Goal: Information Seeking & Learning: Learn about a topic

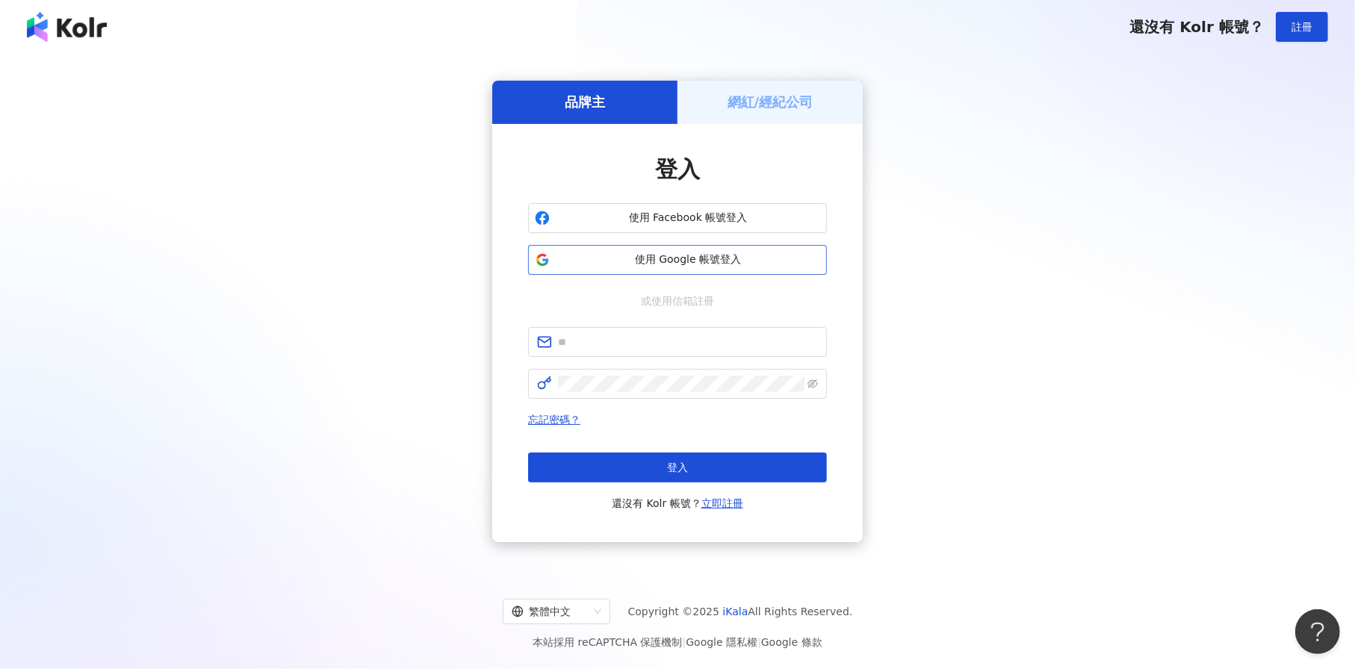
click at [736, 270] on button "使用 Google 帳號登入" at bounding box center [677, 260] width 299 height 30
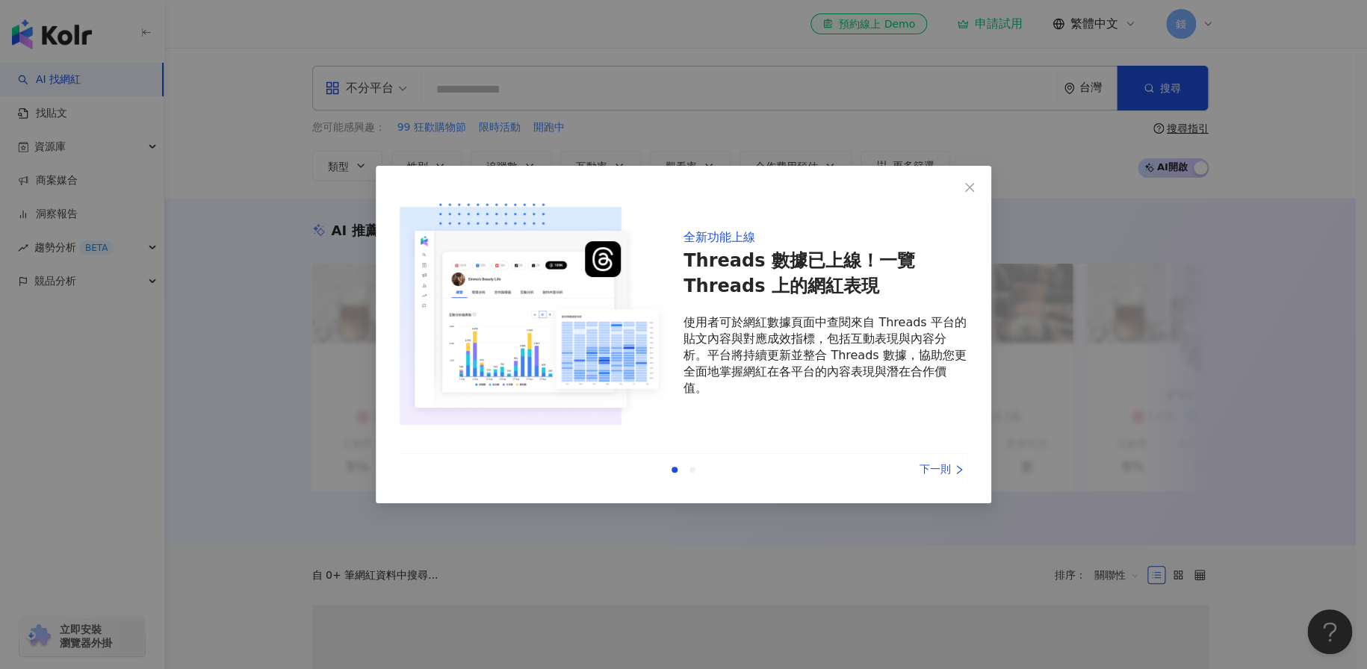
click at [970, 190] on icon "close" at bounding box center [970, 187] width 12 height 12
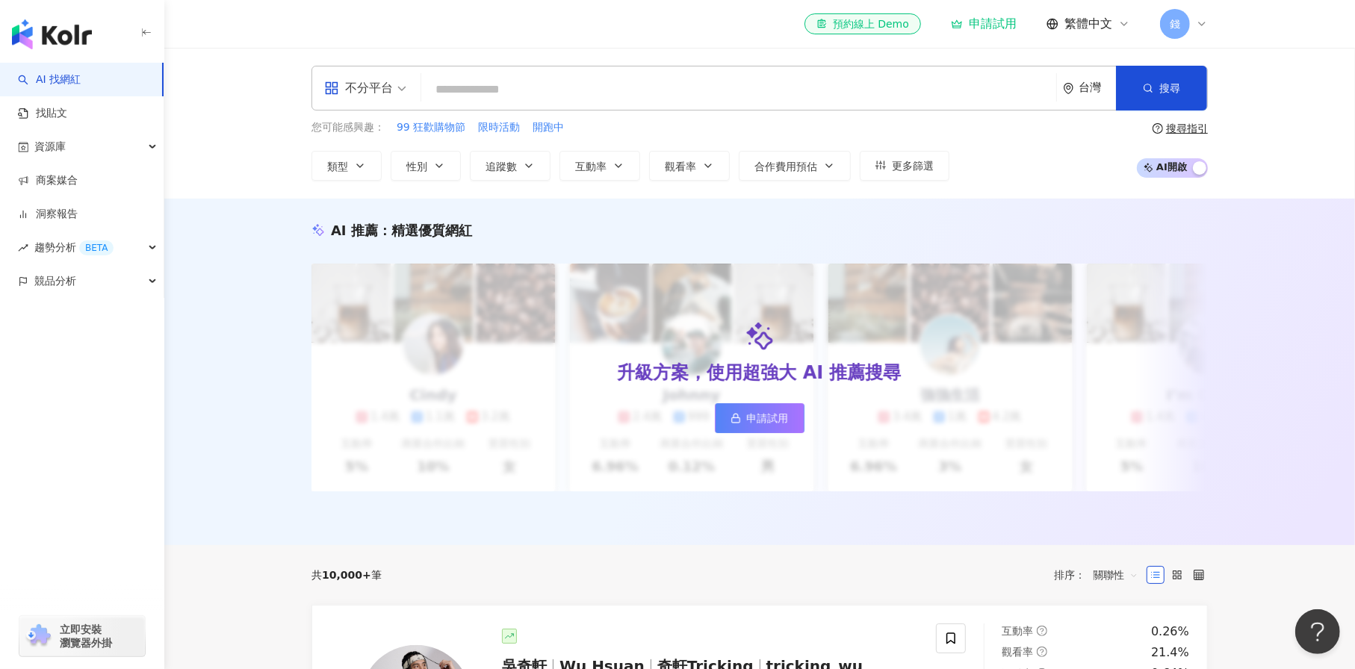
click at [1178, 16] on span "錢" at bounding box center [1175, 24] width 10 height 16
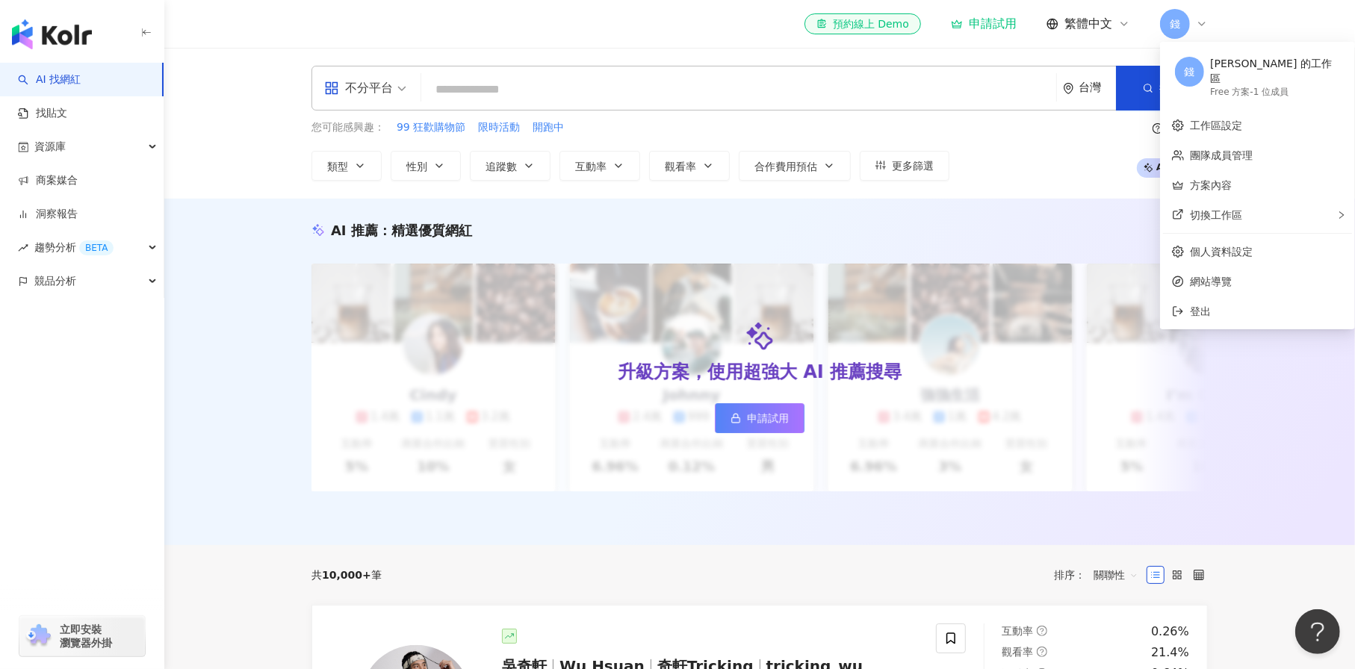
click at [1217, 86] on div "Free 方案 - 1 位成員" at bounding box center [1275, 92] width 130 height 13
click at [1226, 179] on link "方案內容" at bounding box center [1211, 185] width 42 height 12
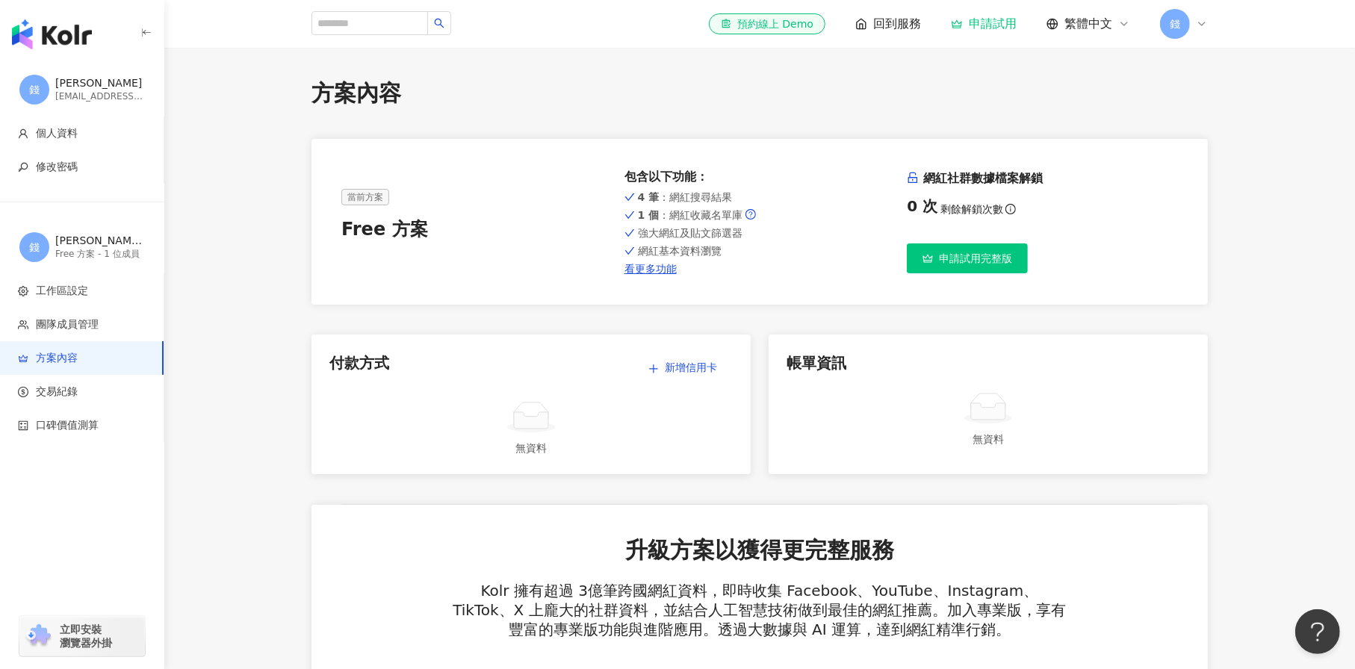
click at [971, 264] on button "申請試用完整版" at bounding box center [967, 258] width 121 height 30
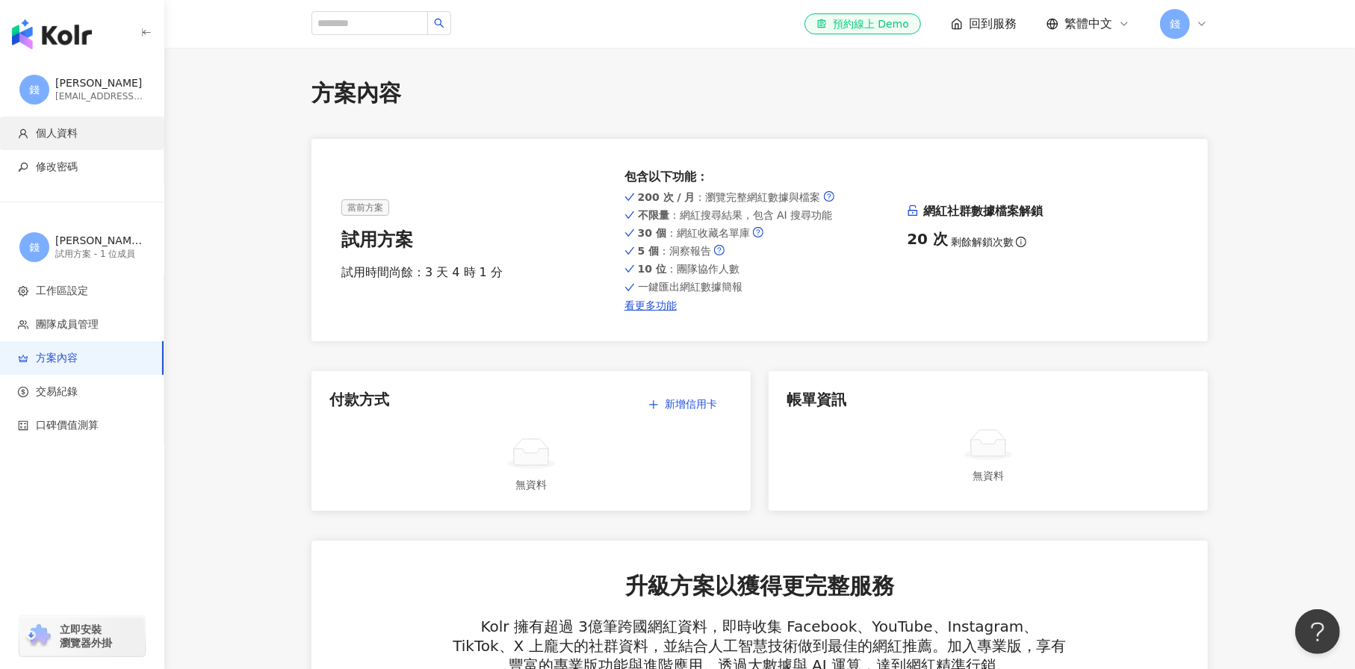
click at [68, 125] on li "個人資料" at bounding box center [82, 134] width 164 height 34
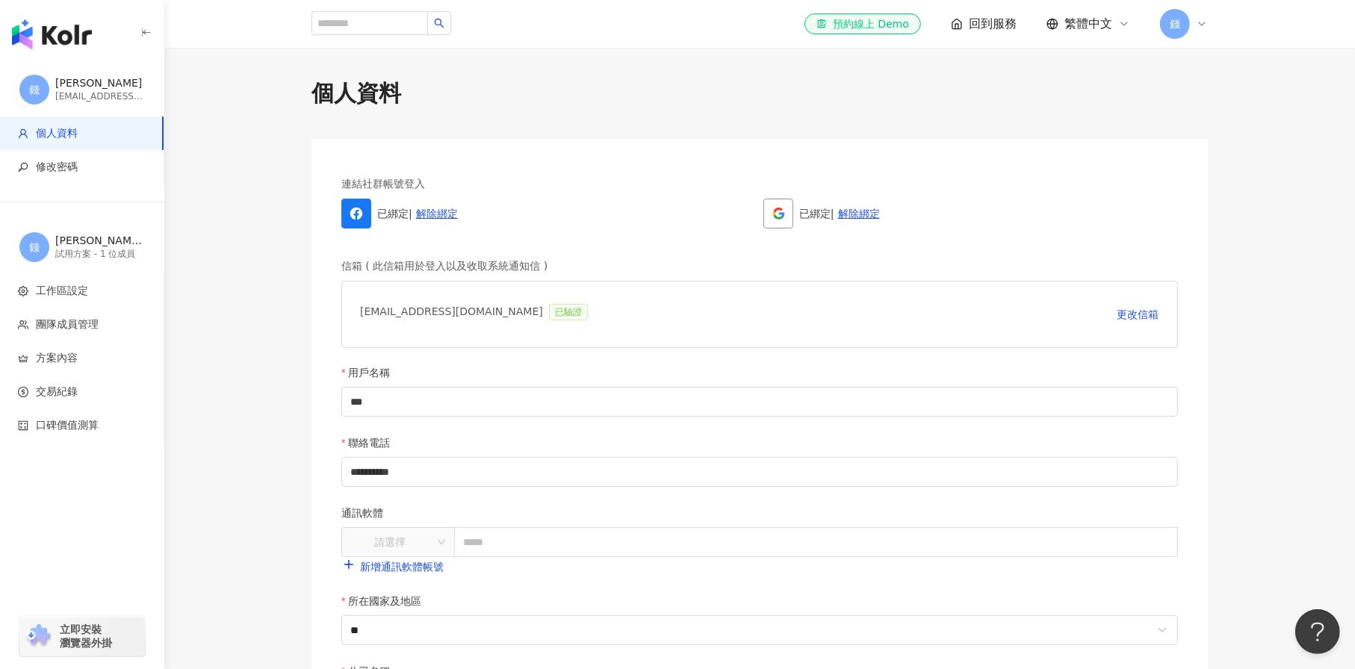
click at [64, 34] on img "button" at bounding box center [52, 34] width 80 height 30
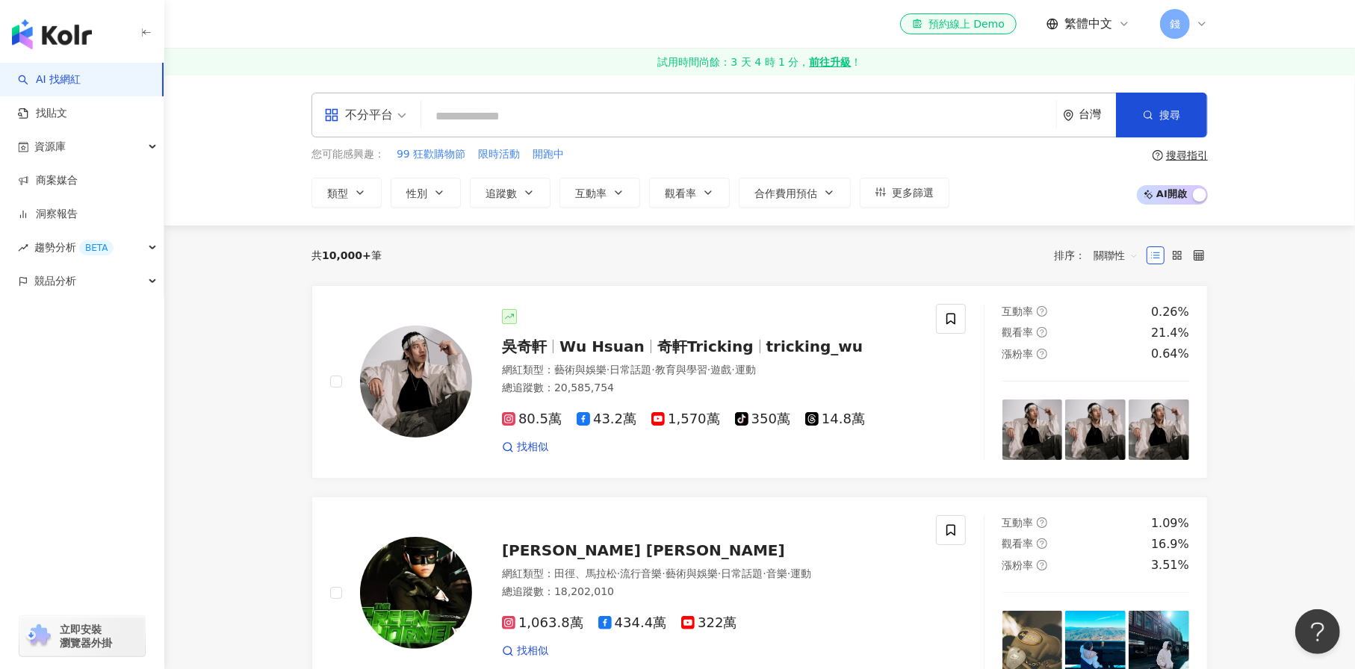
click at [429, 114] on input "search" at bounding box center [738, 116] width 623 height 28
type input "*"
type input "***"
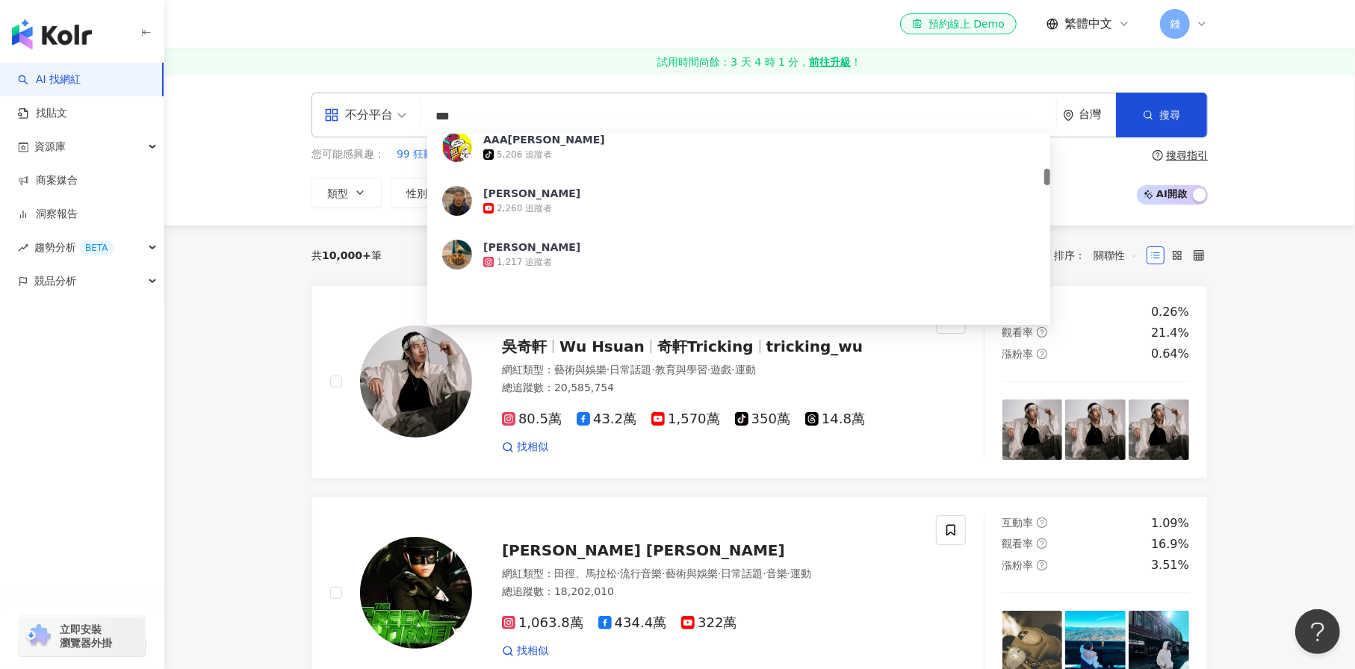
scroll to position [299, 0]
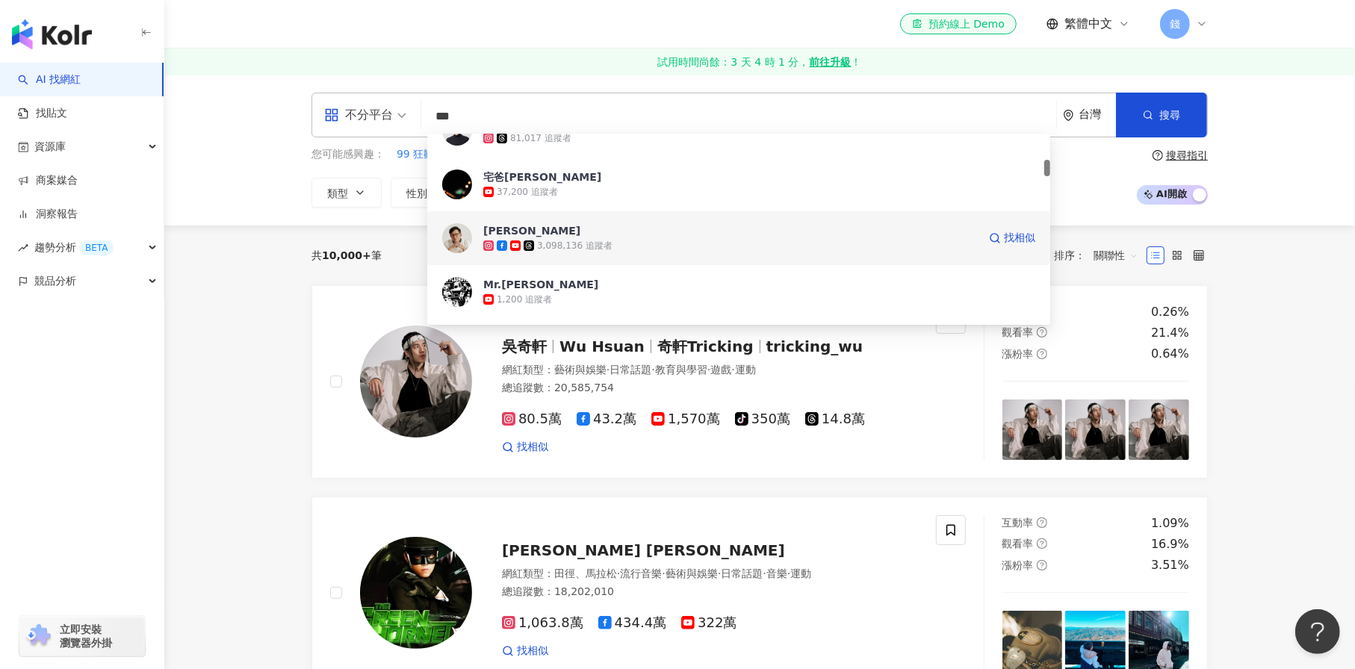
click at [593, 243] on div "3,098,136 追蹤者" at bounding box center [574, 246] width 75 height 13
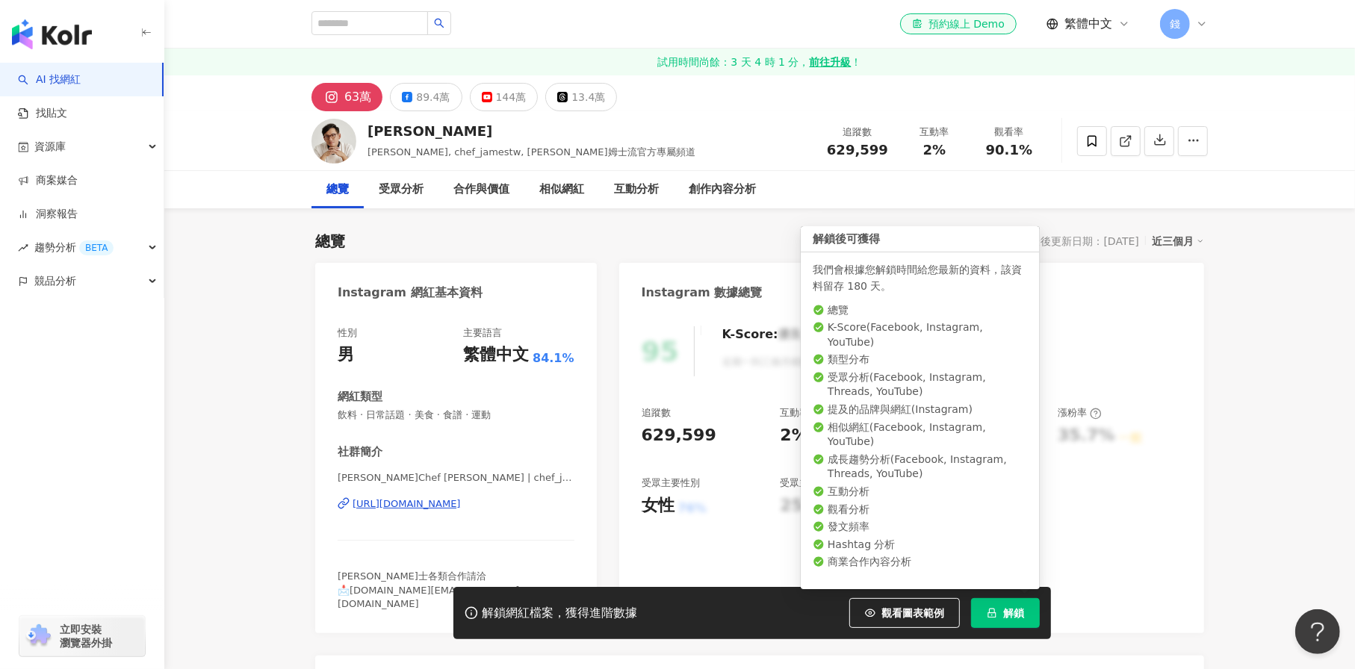
click at [1008, 618] on span "解鎖" at bounding box center [1013, 613] width 21 height 12
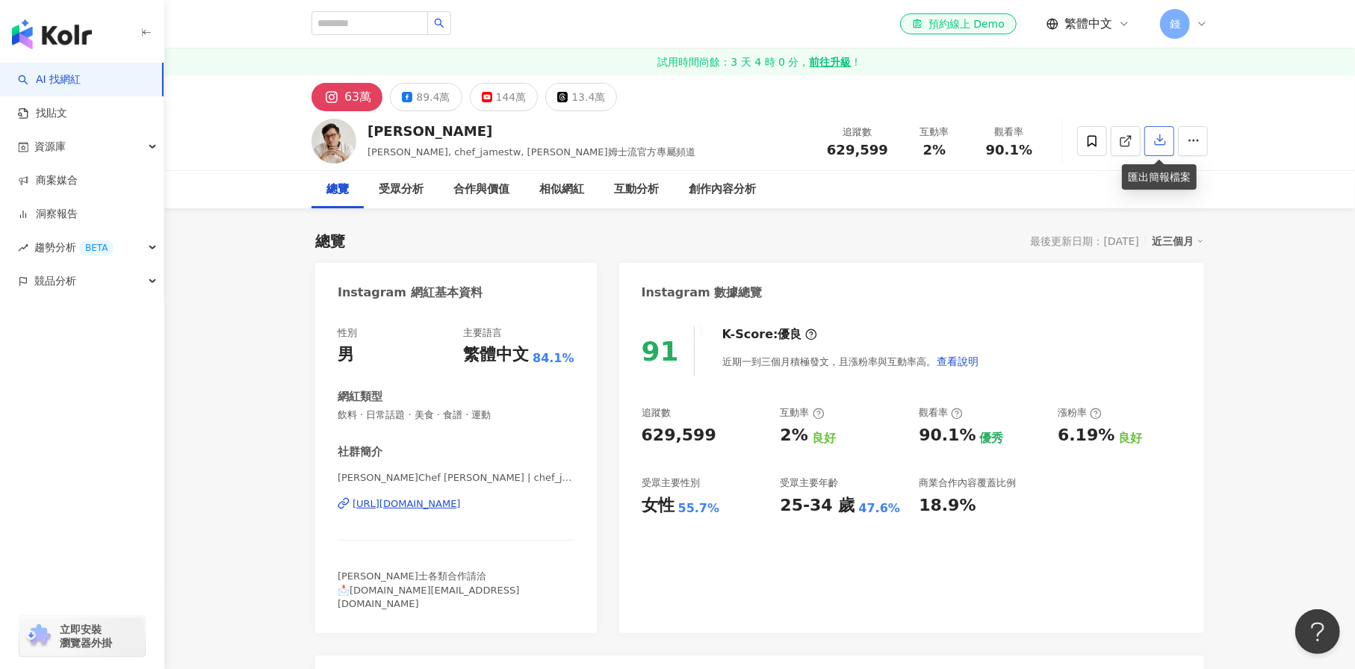
click at [1150, 144] on button "button" at bounding box center [1159, 141] width 30 height 30
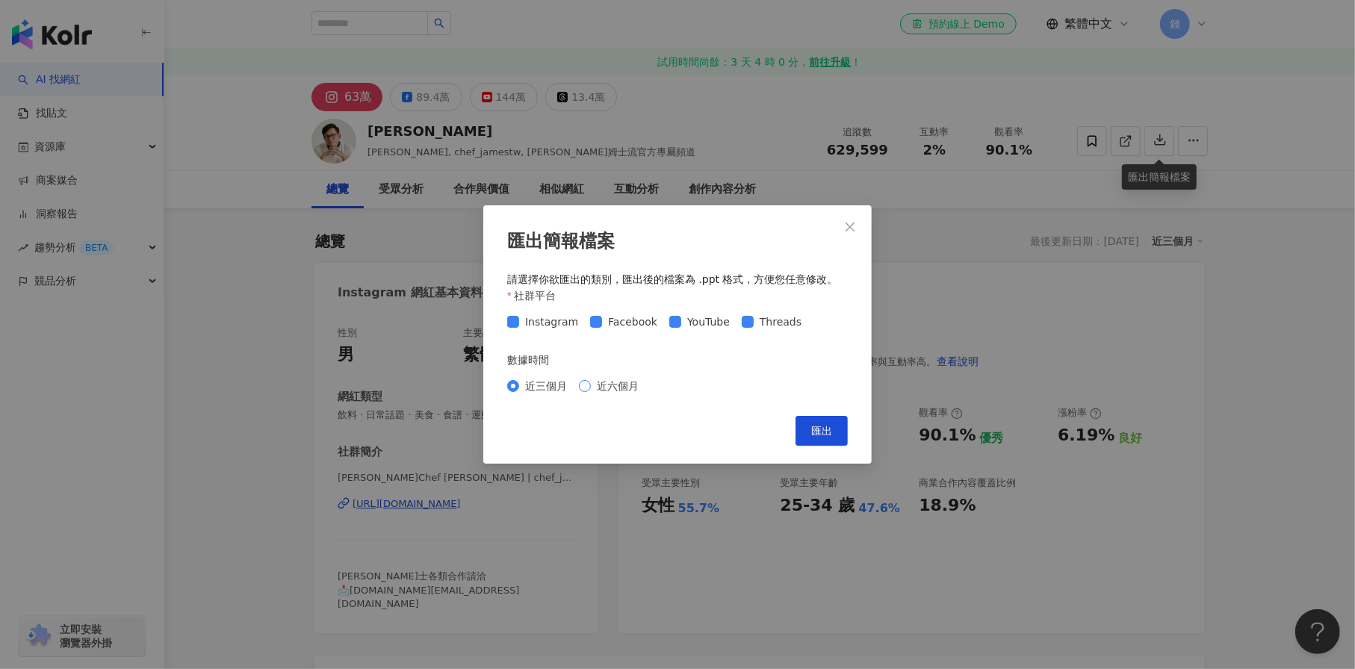
click at [598, 393] on span "近六個月" at bounding box center [618, 386] width 54 height 16
click at [819, 440] on button "匯出" at bounding box center [821, 431] width 52 height 30
click at [388, 24] on div "匯出簡報檔案 請選擇你欲匯出的類別，匯出後的檔案為 .ppt 格式，方便您任意修改。 社群平台 Instagram Facebook YouTube Thre…" at bounding box center [677, 334] width 1355 height 669
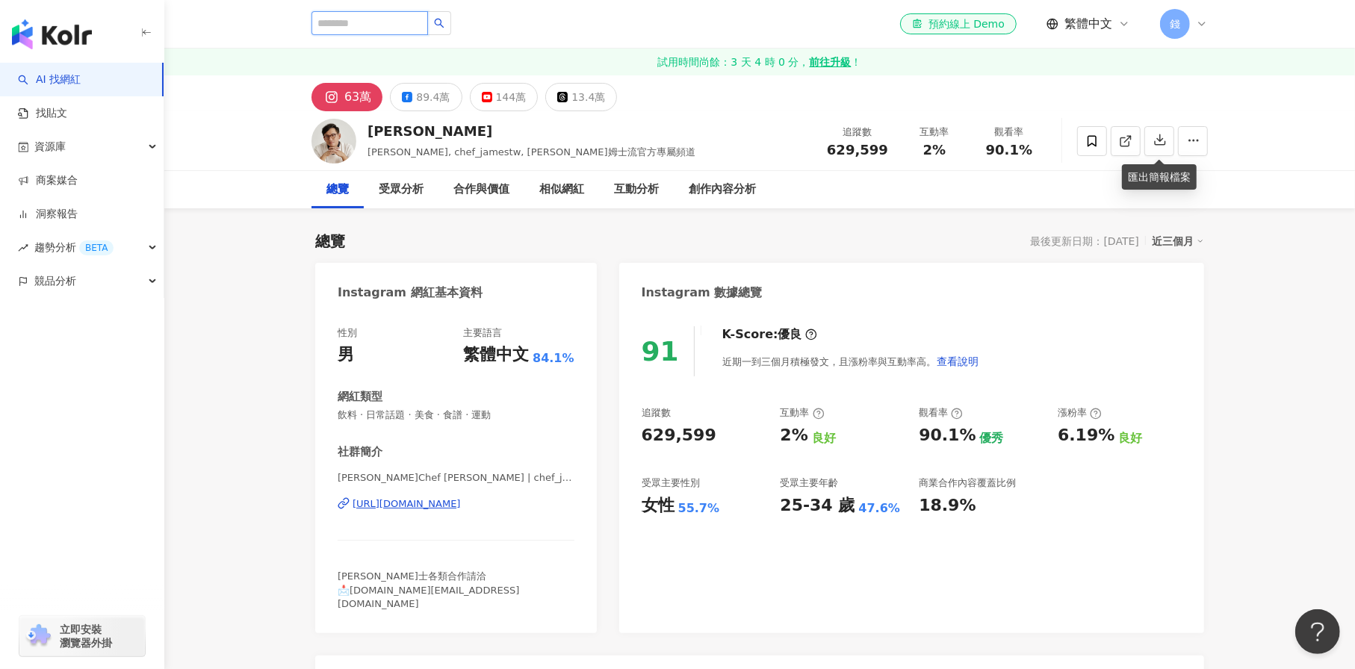
click at [388, 24] on input "search" at bounding box center [369, 23] width 117 height 24
type input "***"
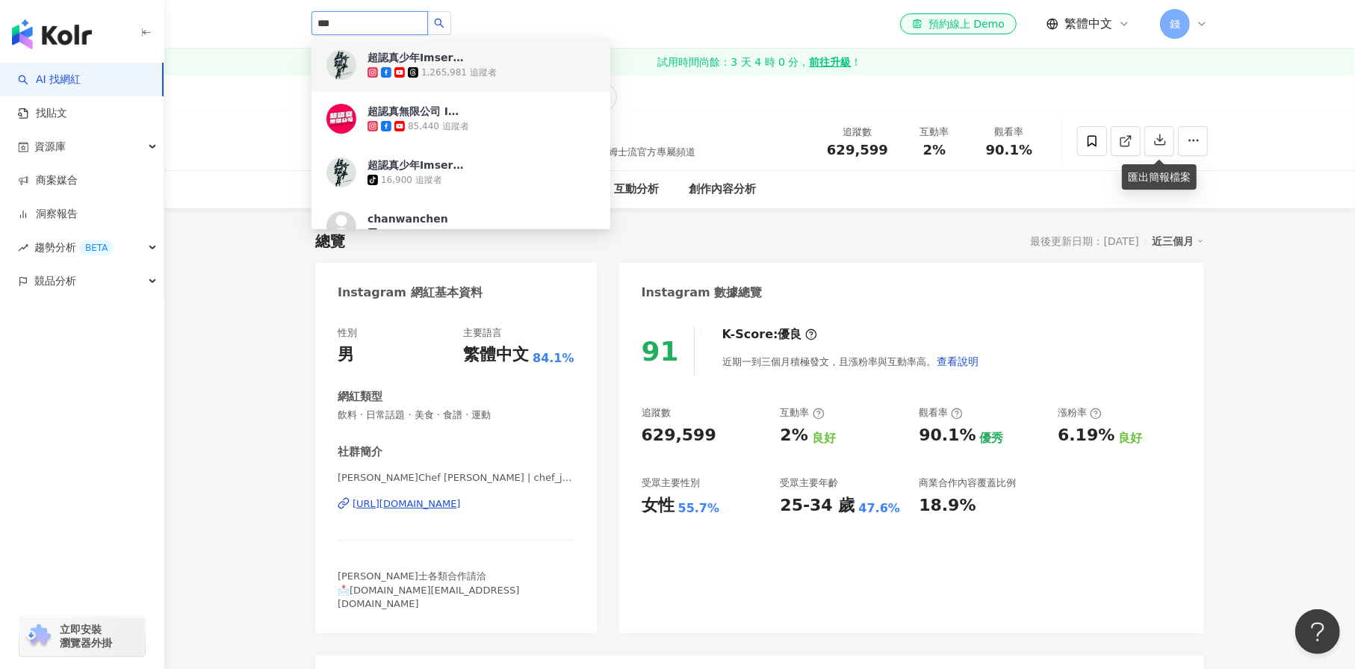
click at [448, 66] on div "1,265,981 追蹤者" at bounding box center [458, 72] width 75 height 13
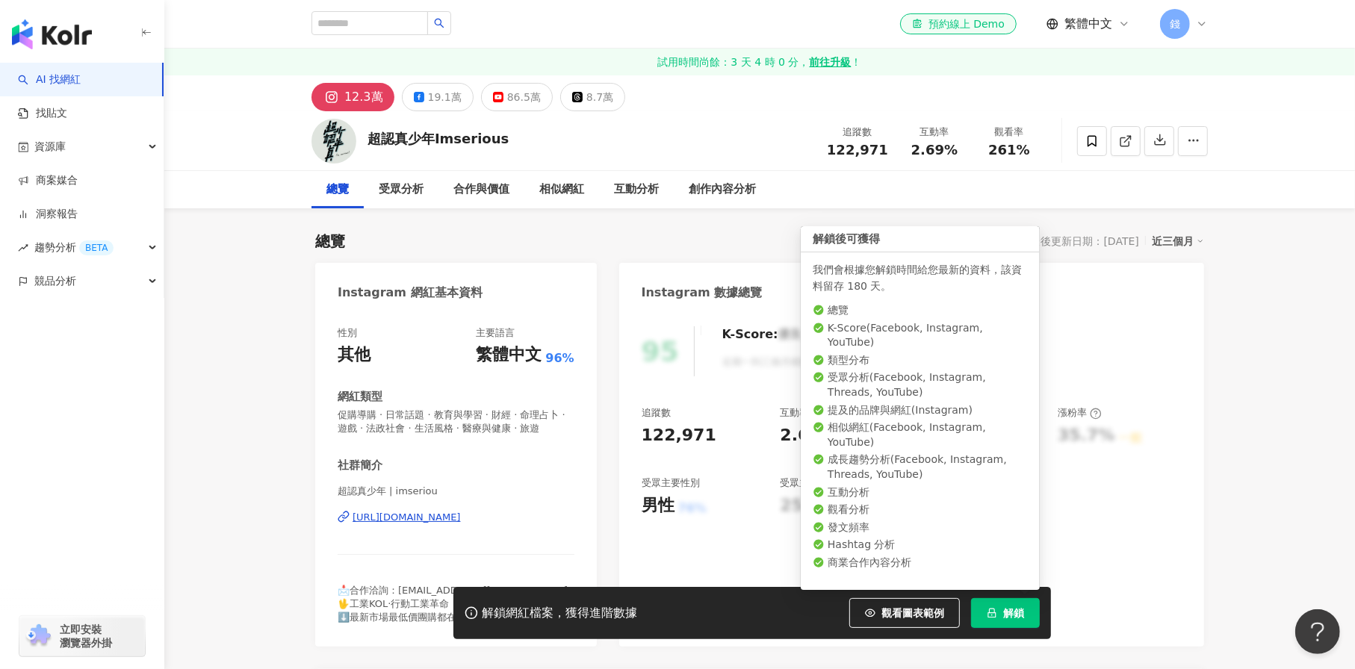
click at [1025, 615] on button "解鎖" at bounding box center [1005, 613] width 69 height 30
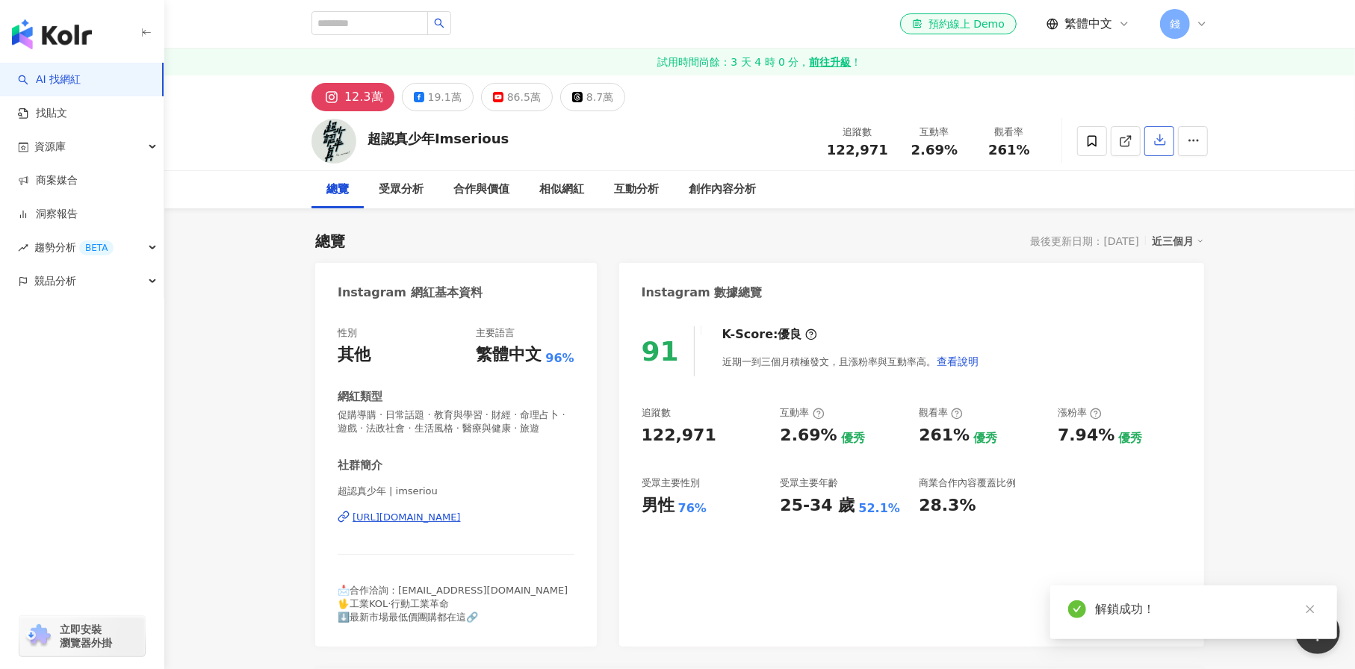
click at [1161, 144] on icon "button" at bounding box center [1159, 139] width 13 height 13
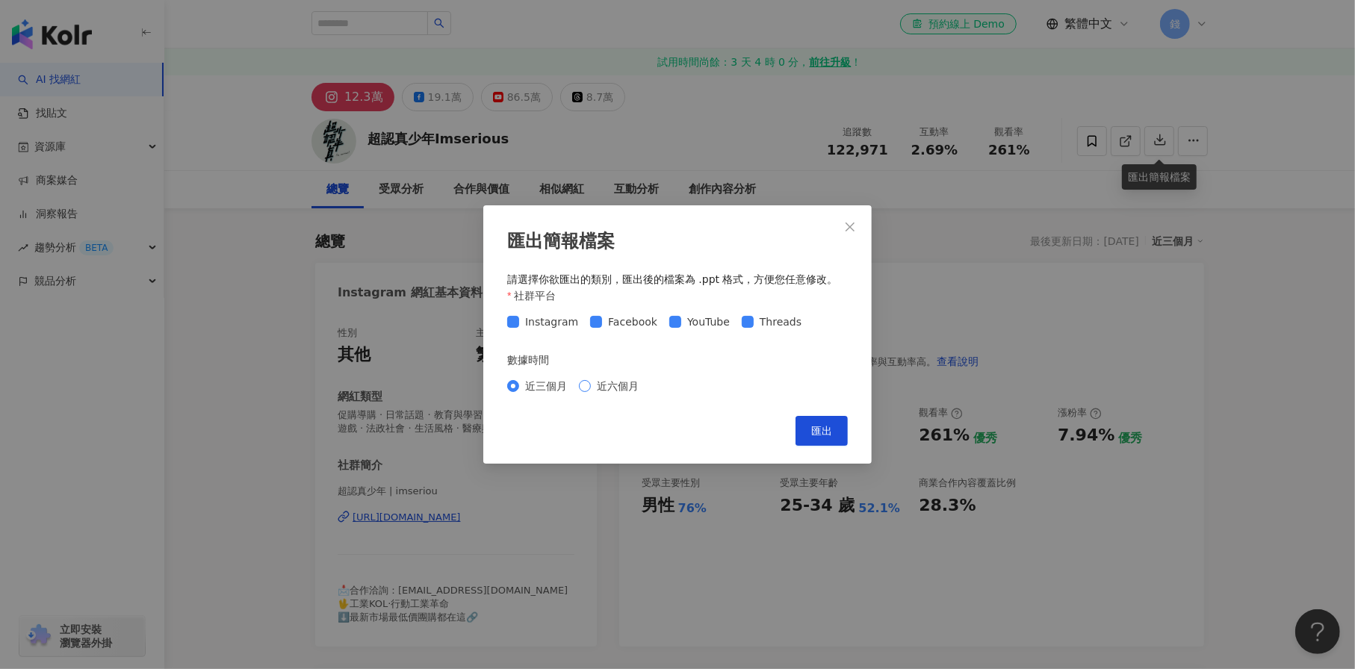
click at [595, 381] on span "近六個月" at bounding box center [618, 386] width 54 height 16
click at [816, 429] on span "匯出" at bounding box center [821, 431] width 21 height 12
click at [854, 246] on div "匯出簡報檔案 請選擇你欲匯出的類別，匯出後的檔案為 .ppt 格式，方便您任意修改。 社群平台 Instagram Facebook YouTube Thre…" at bounding box center [677, 334] width 388 height 258
click at [860, 229] on span "Close" at bounding box center [850, 227] width 30 height 12
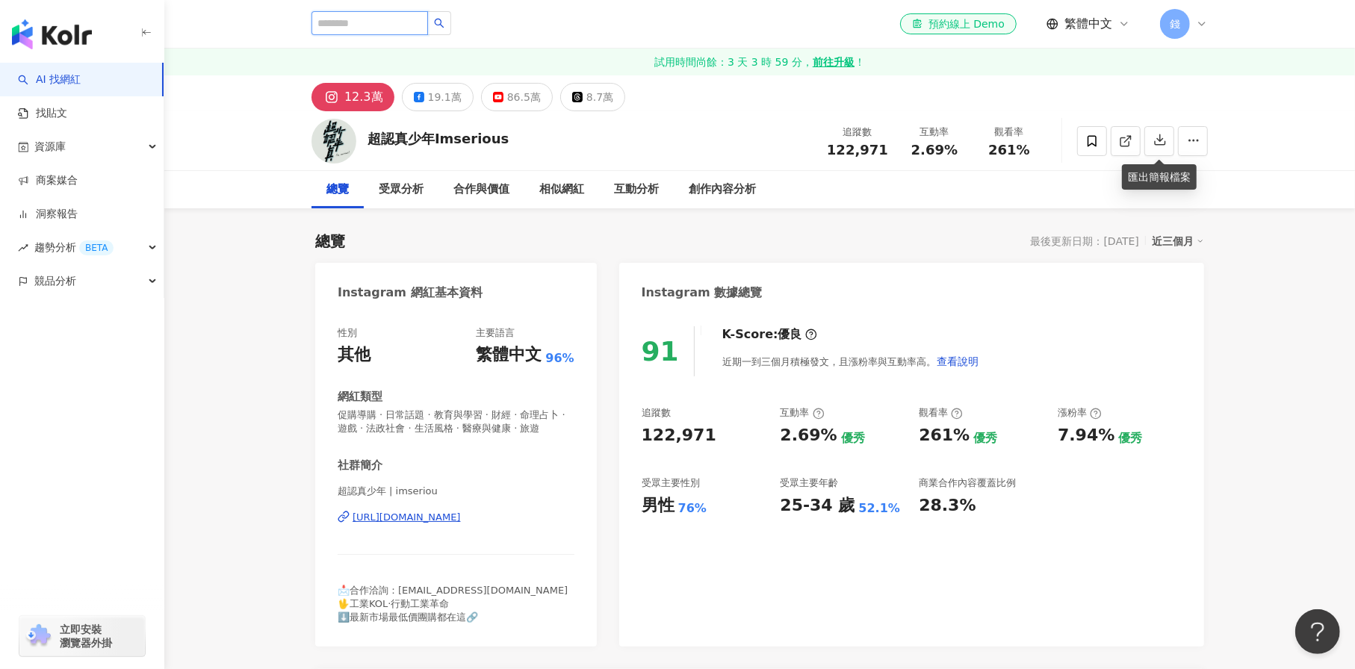
click at [365, 16] on input "search" at bounding box center [369, 23] width 117 height 24
type input "**"
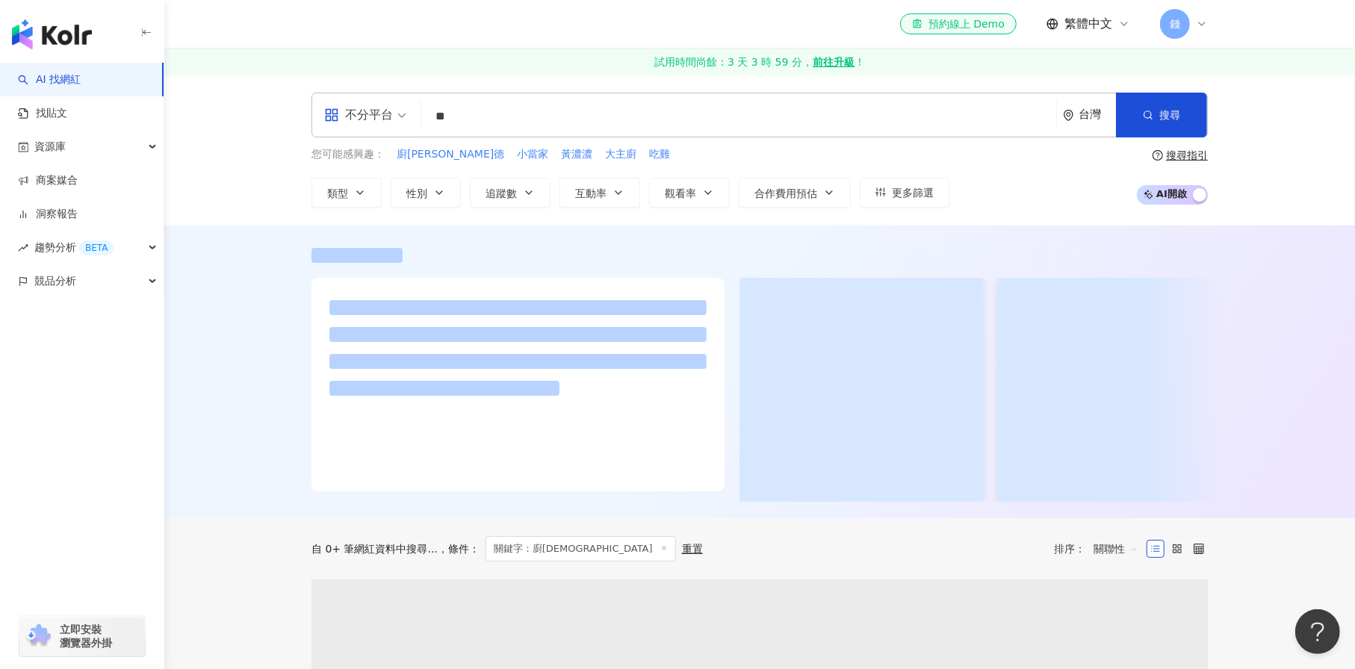
click at [507, 122] on input "**" at bounding box center [738, 116] width 623 height 28
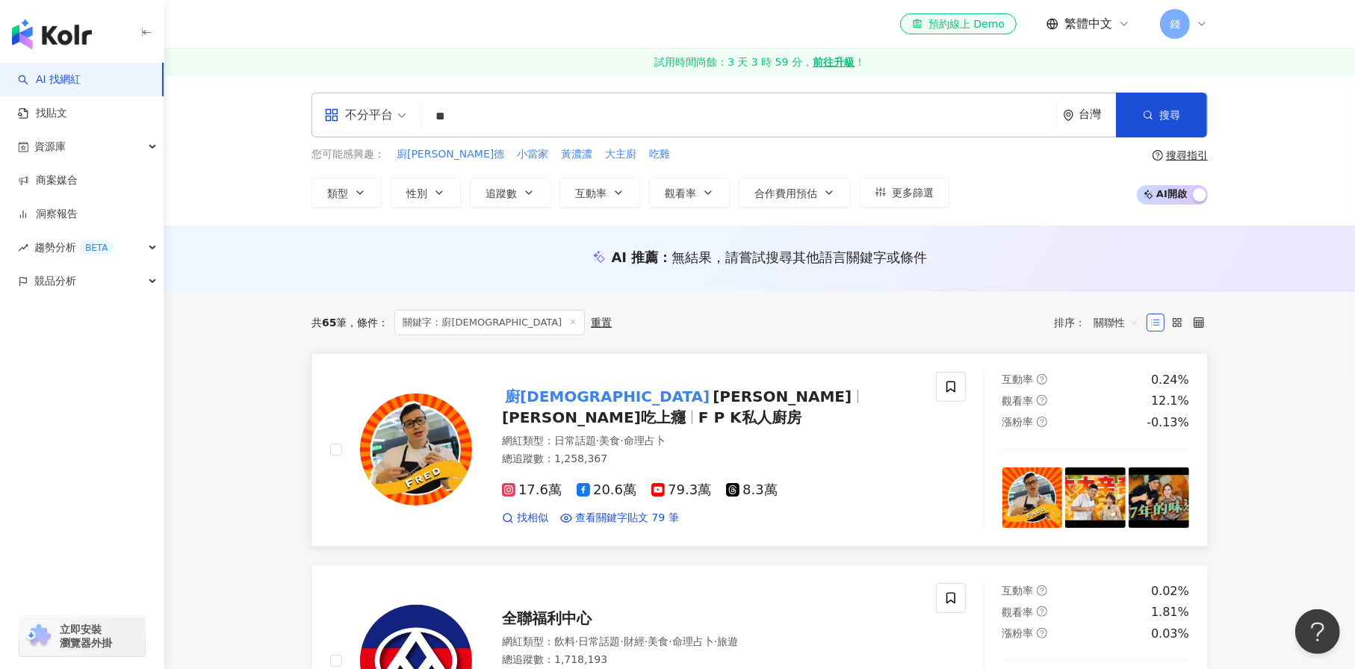
click at [623, 409] on span "[PERSON_NAME]吃上癮" at bounding box center [594, 418] width 184 height 18
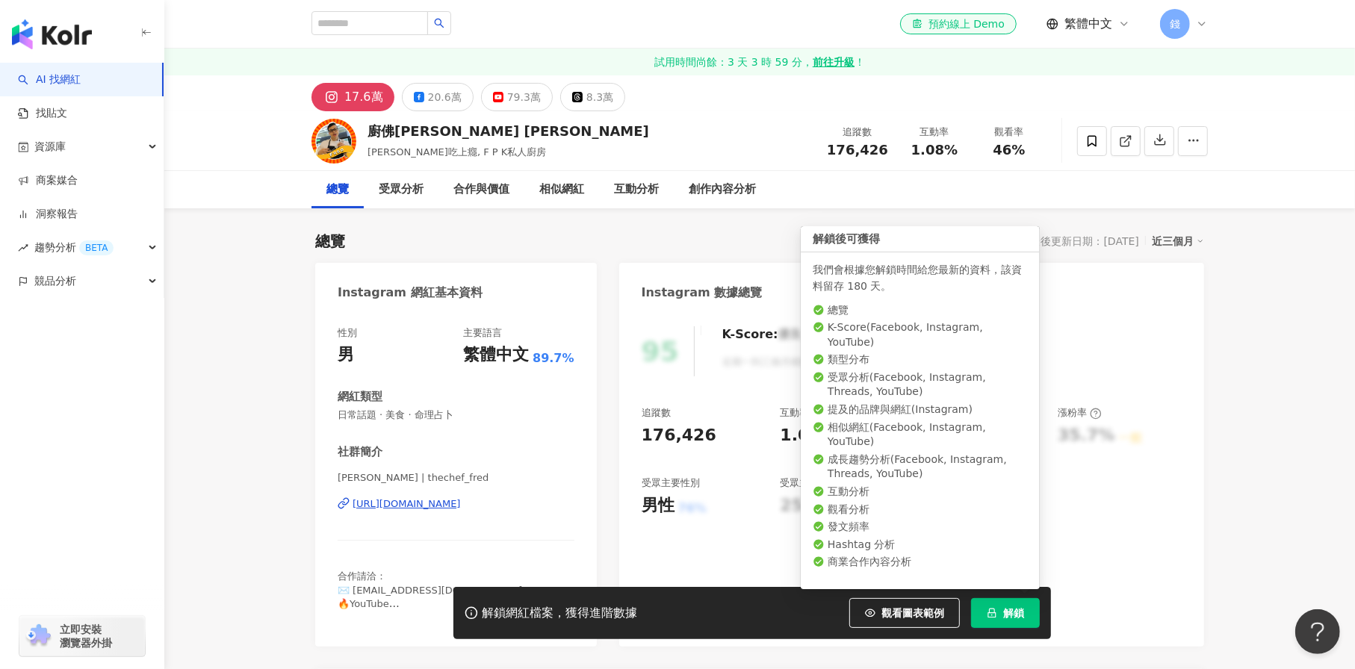
click at [999, 609] on button "解鎖" at bounding box center [1005, 613] width 69 height 30
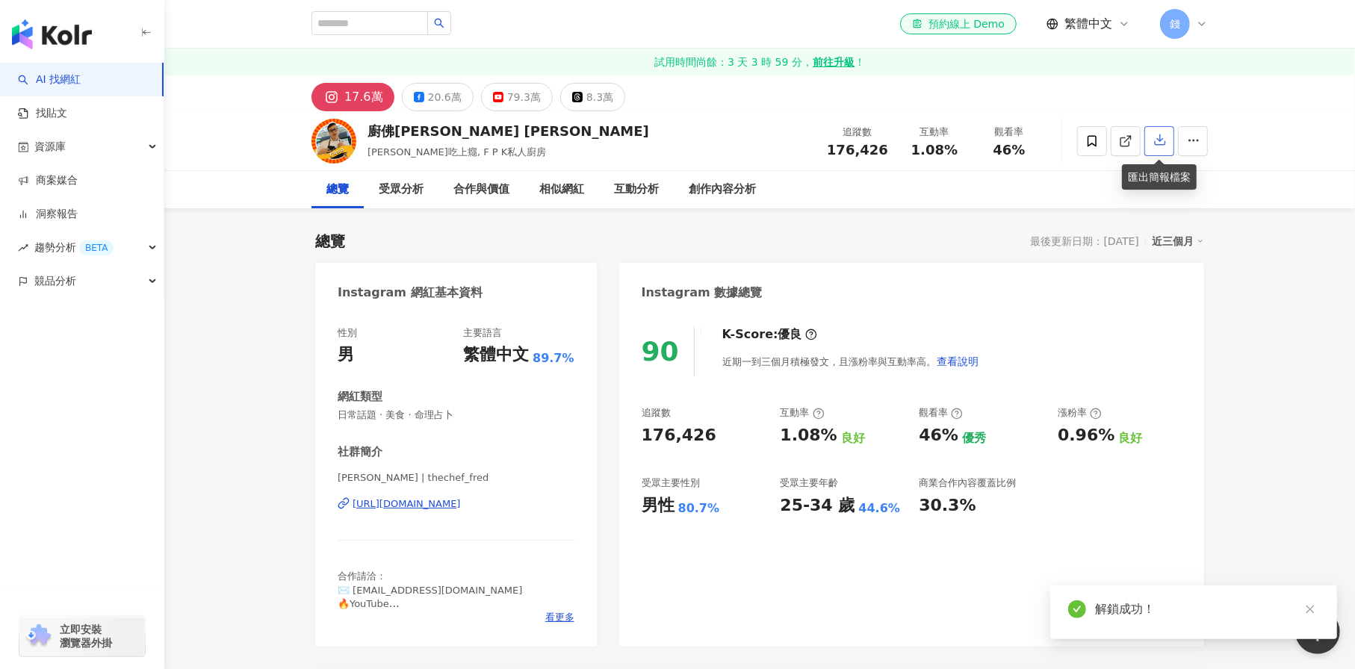
click at [1165, 144] on icon "button" at bounding box center [1159, 139] width 13 height 13
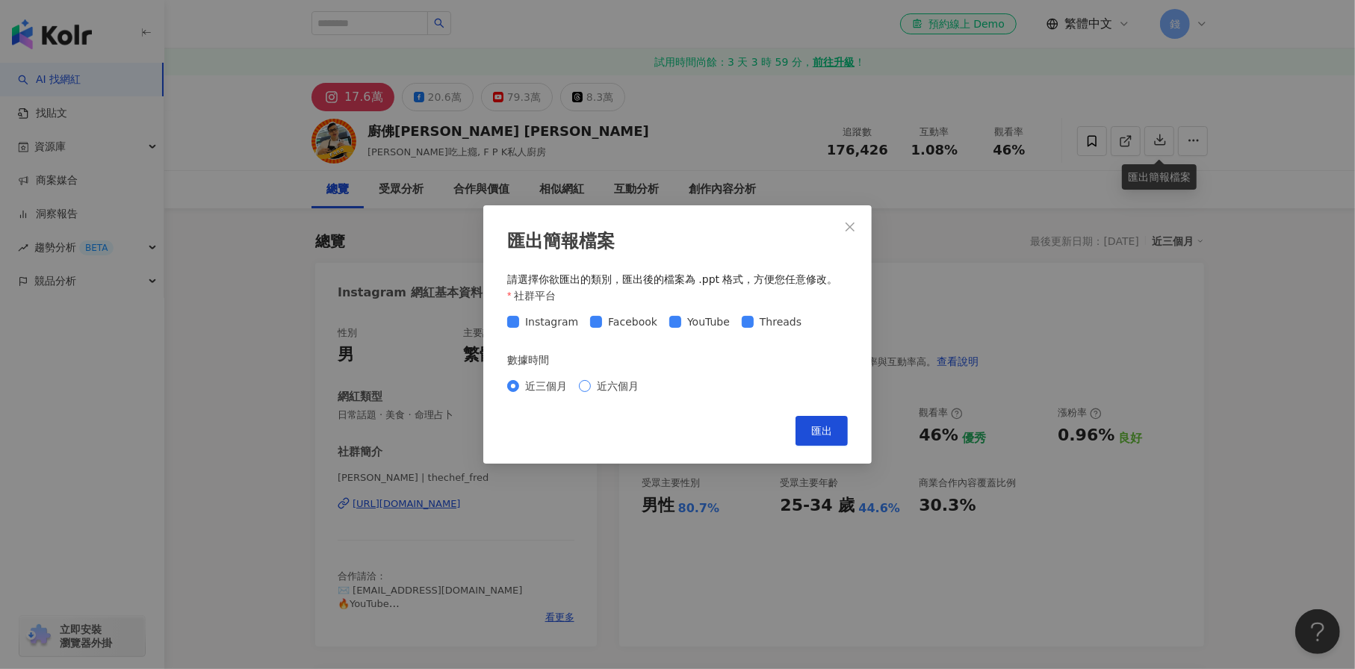
click at [627, 383] on span "近六個月" at bounding box center [618, 386] width 54 height 16
click at [826, 430] on span "匯出" at bounding box center [821, 431] width 21 height 12
